Goal: Consume media (video, audio)

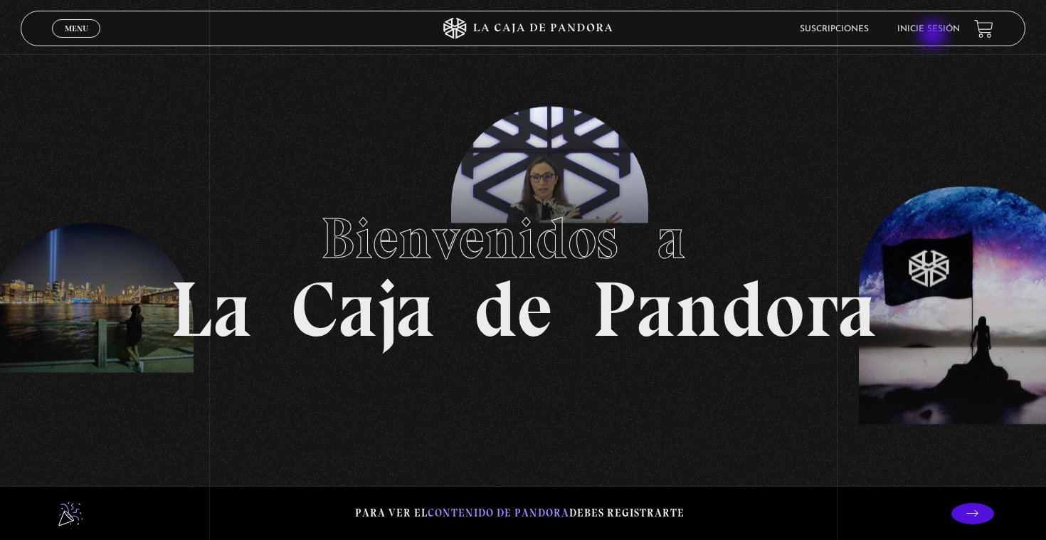
click at [934, 36] on li "Inicie sesión" at bounding box center [928, 29] width 63 height 22
click at [931, 26] on link "Inicie sesión" at bounding box center [928, 29] width 63 height 9
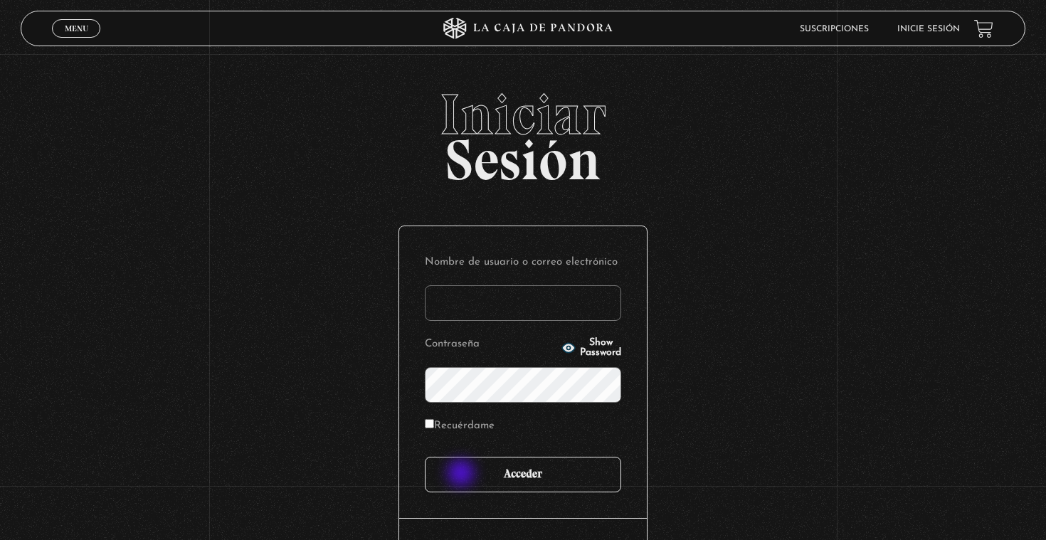
type input "aaron.zuniga2107@gmail.com"
click at [462, 474] on input "Acceder" at bounding box center [523, 475] width 196 height 36
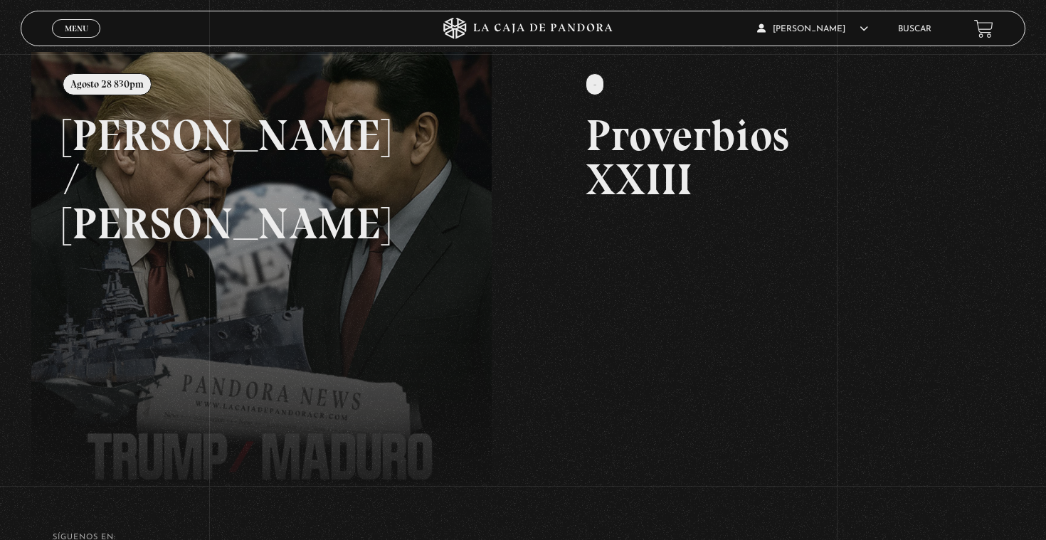
scroll to position [273, 0]
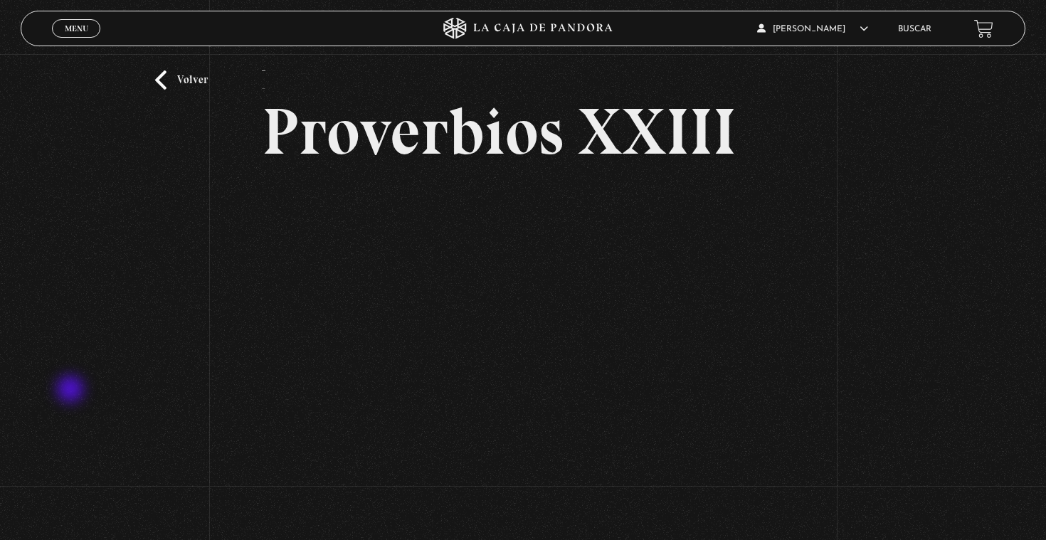
scroll to position [34, 0]
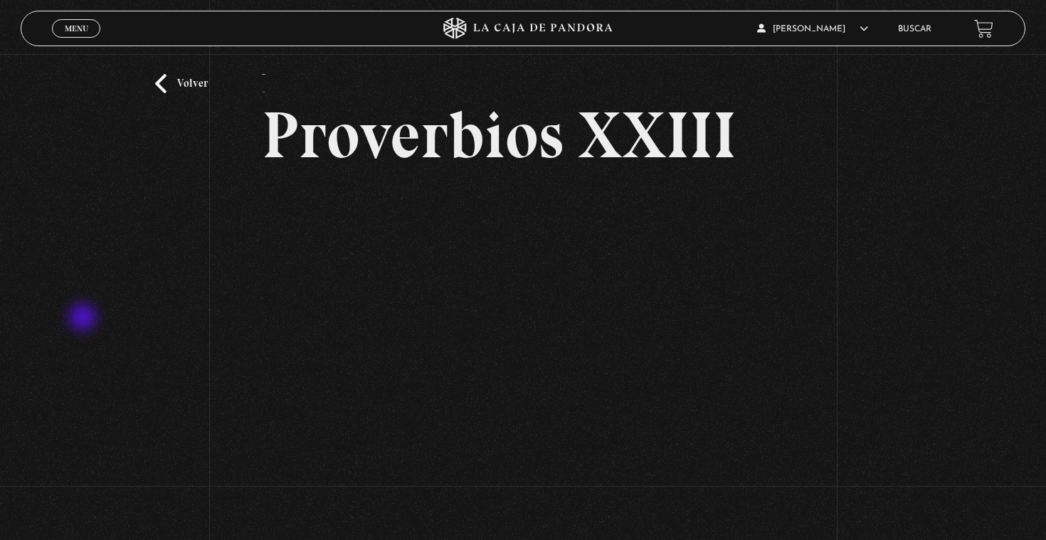
click at [83, 318] on div "Volver - Proverbios XXIII" at bounding box center [523, 265] width 1046 height 491
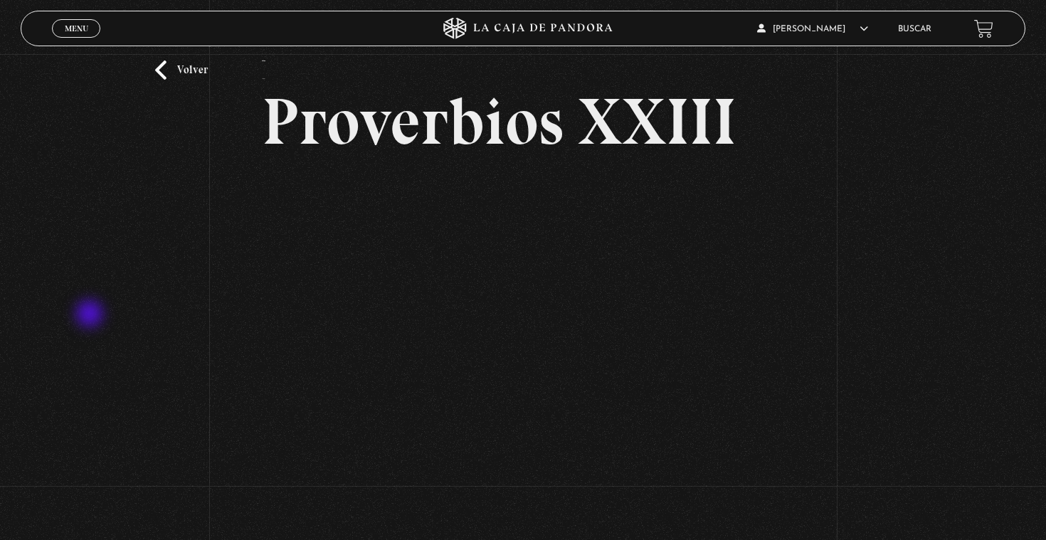
scroll to position [45, 0]
